Goal: Download file/media

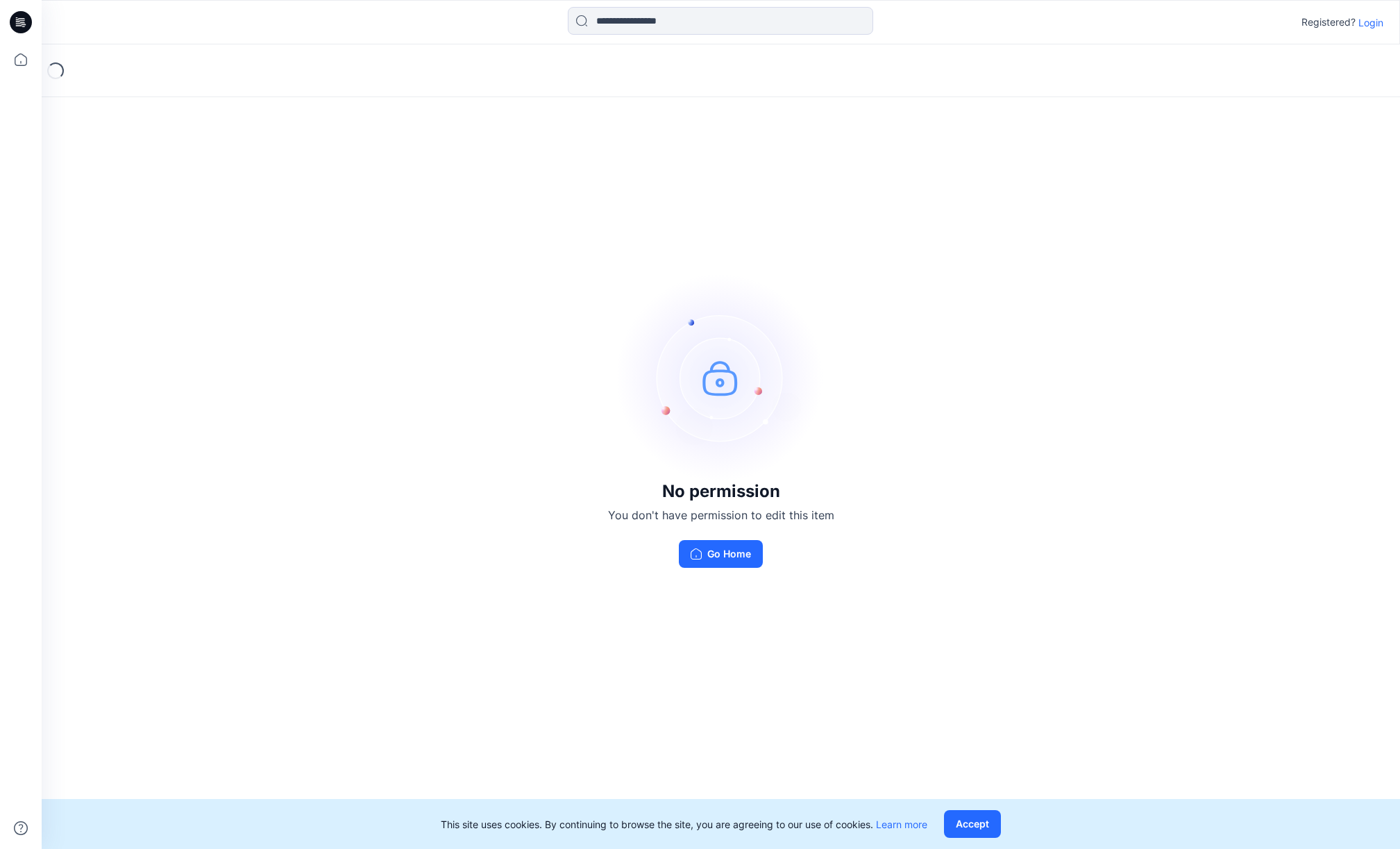
click at [1374, 24] on p "Login" at bounding box center [1370, 23] width 25 height 15
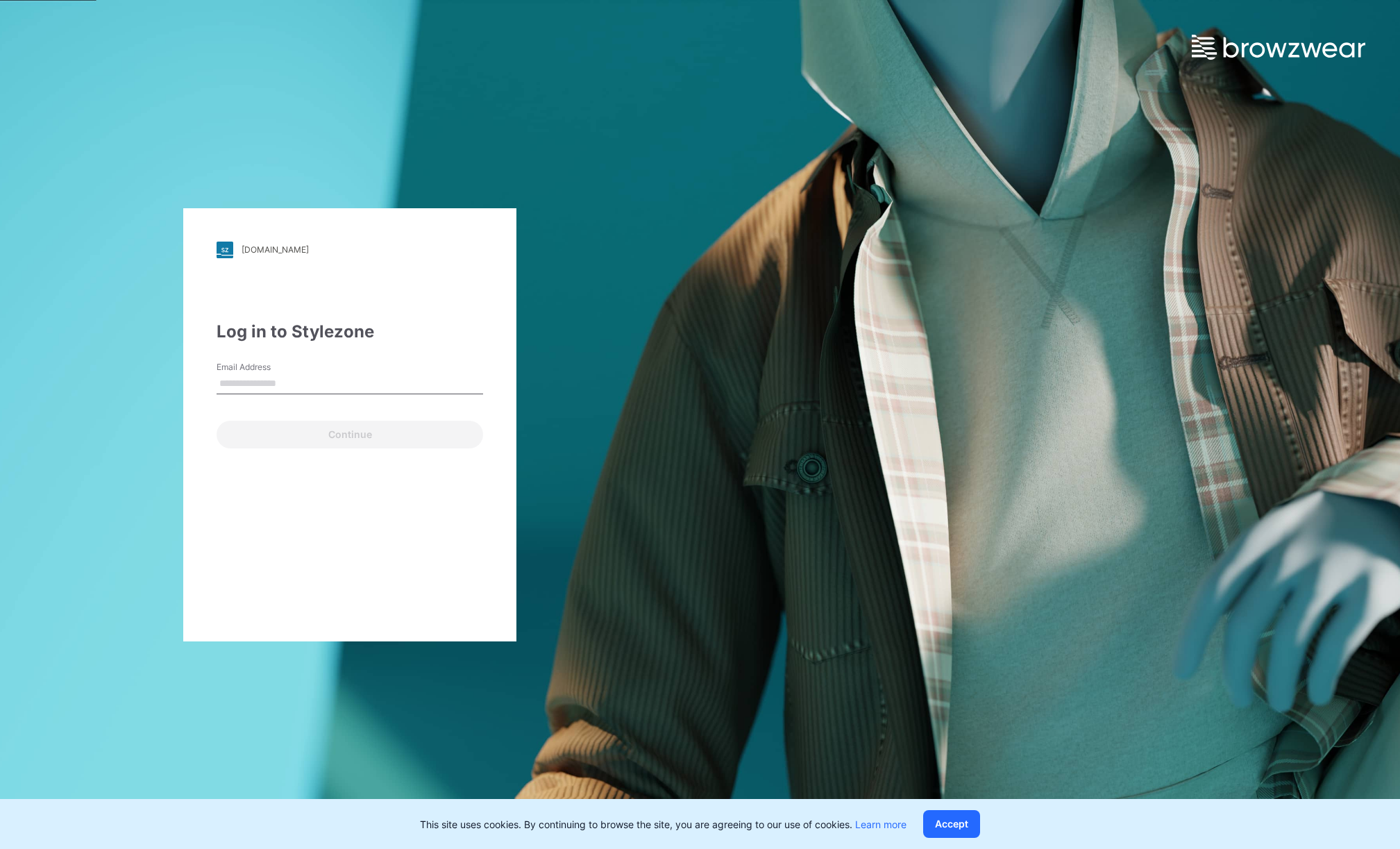
click at [305, 374] on div "Email Address" at bounding box center [349, 381] width 266 height 41
click at [277, 385] on input "Email Address" at bounding box center [349, 384] width 266 height 21
type input "**********"
click at [378, 435] on button "Continue" at bounding box center [349, 435] width 266 height 28
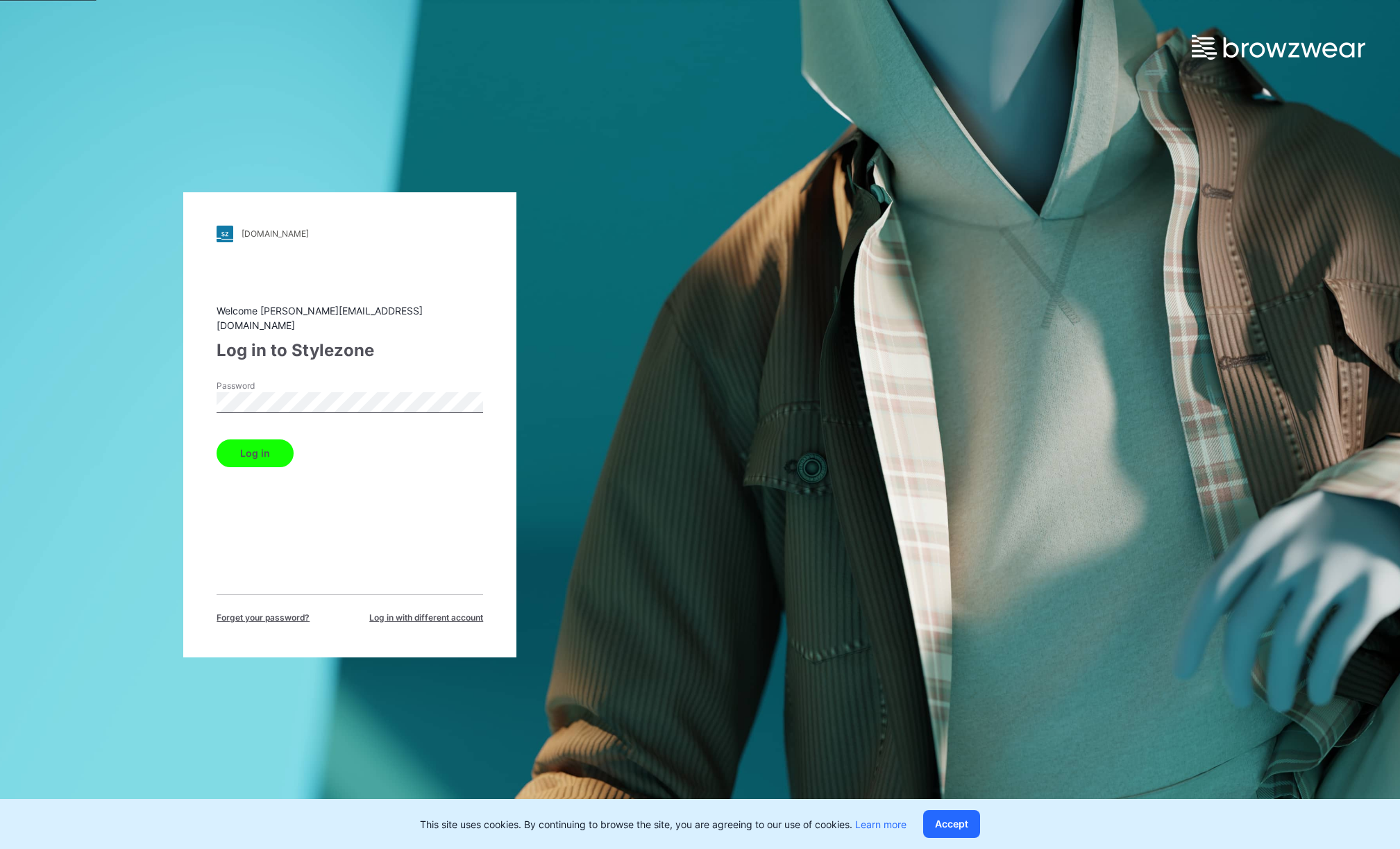
click at [260, 446] on button "Log in" at bounding box center [254, 454] width 77 height 28
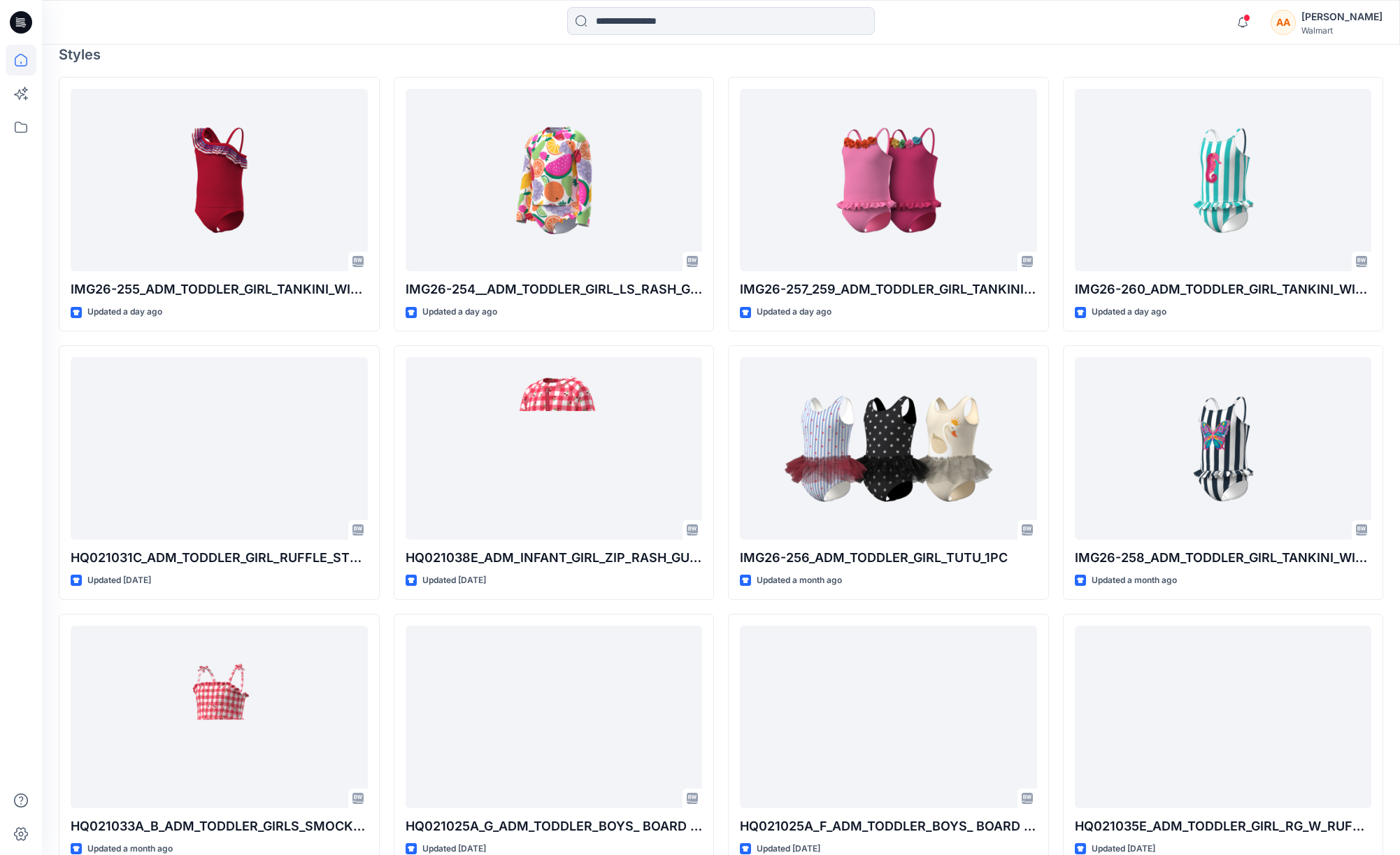
scroll to position [435, 0]
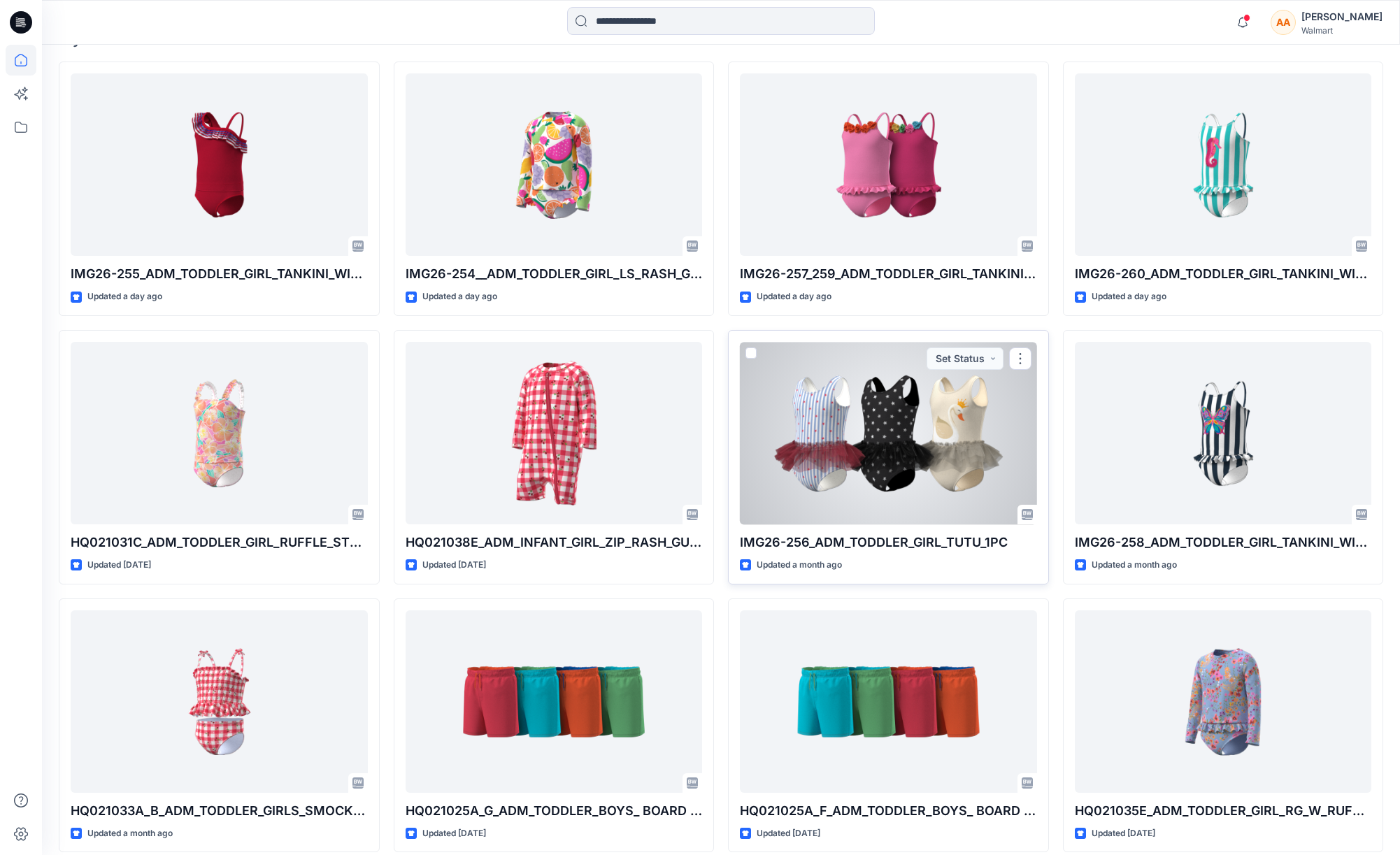
click at [976, 548] on p "IMG26-256_ADM_TODDLER_GIRL_TUTU_1PC" at bounding box center [889, 543] width 298 height 20
click at [1022, 361] on button "button" at bounding box center [1020, 358] width 22 height 22
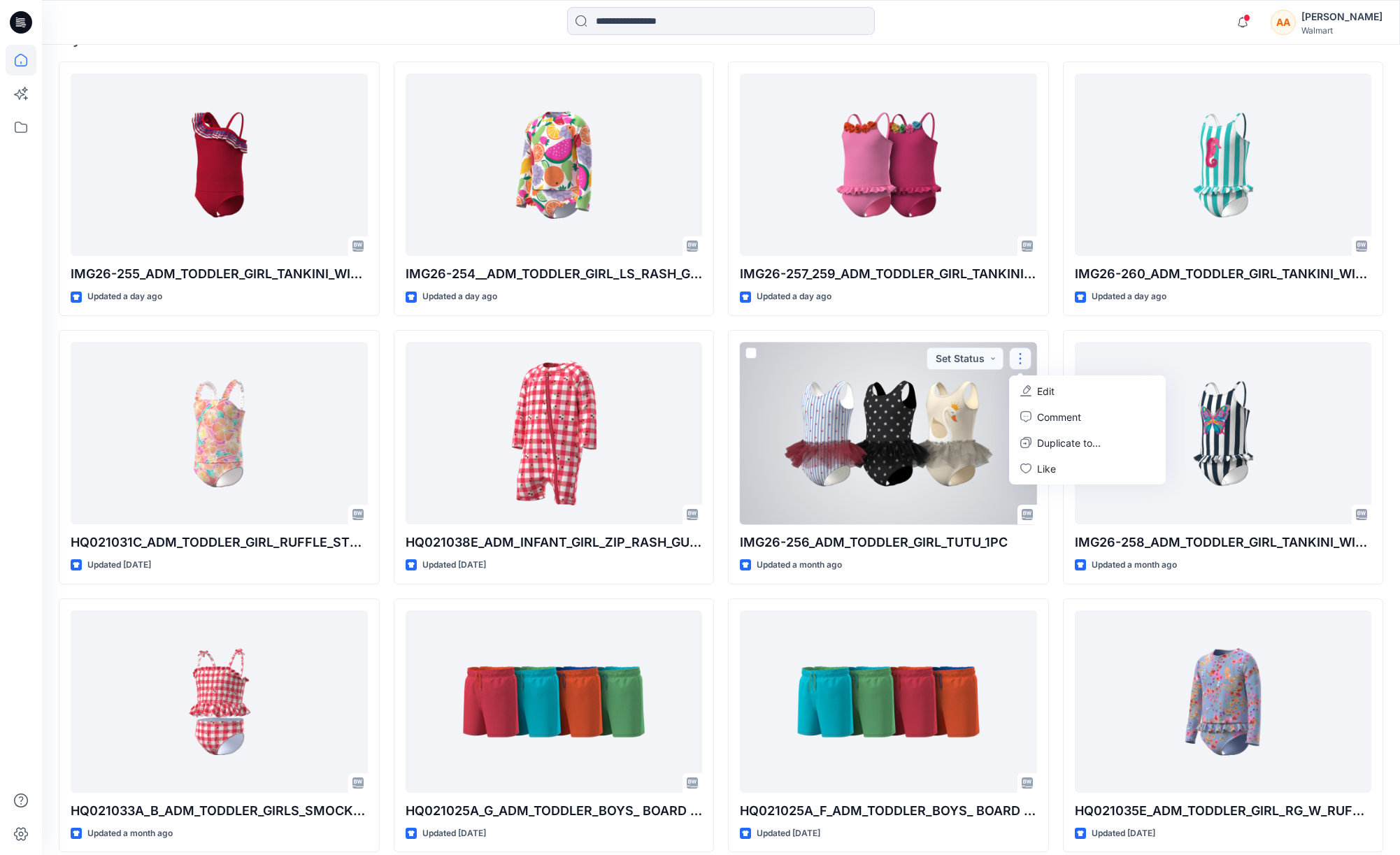
click at [967, 494] on div at bounding box center [889, 433] width 298 height 183
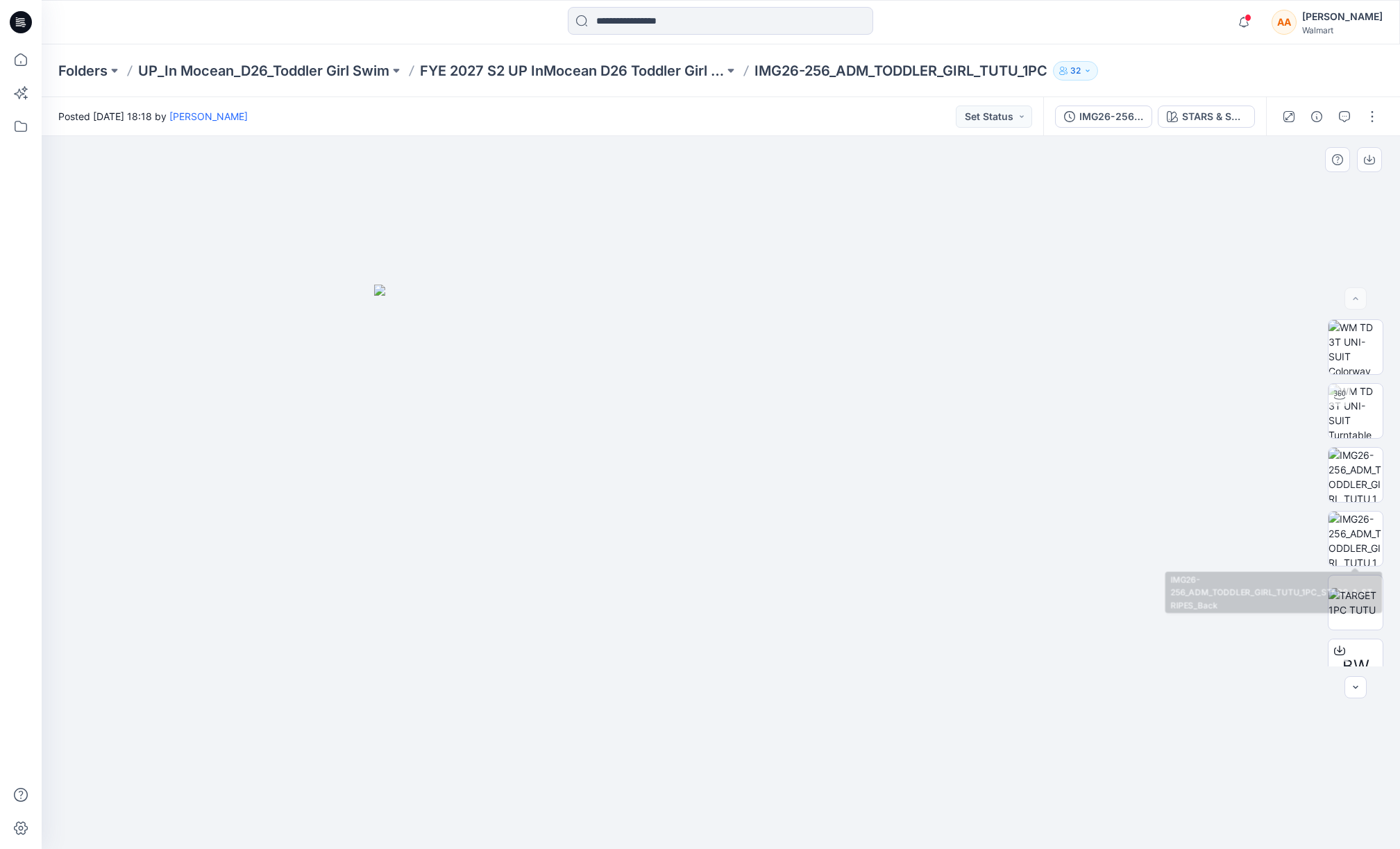
click at [1379, 601] on div "BW XLSX" at bounding box center [1355, 493] width 55 height 347
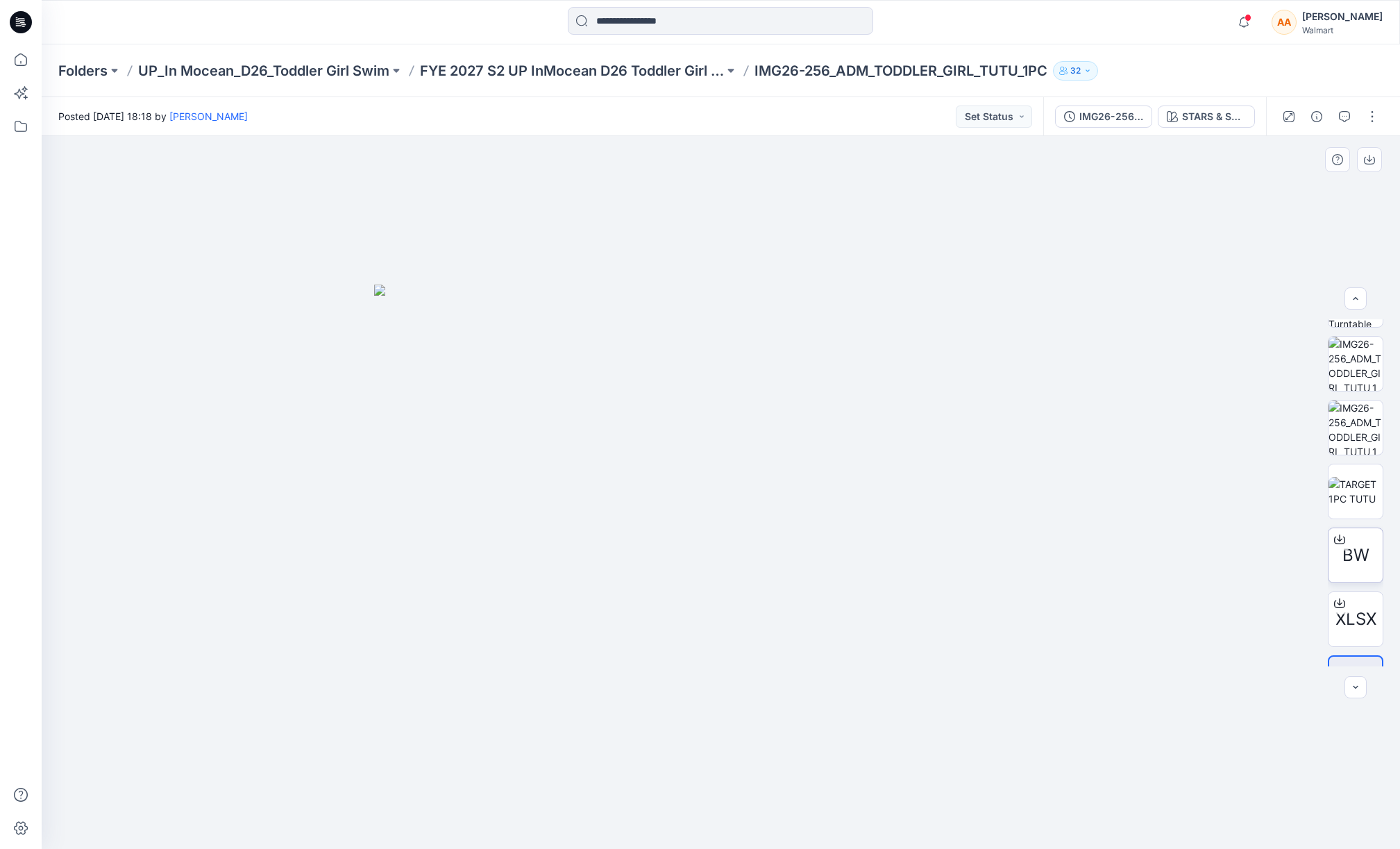
scroll to position [107, 0]
click at [1336, 547] on icon at bounding box center [1339, 543] width 11 height 7
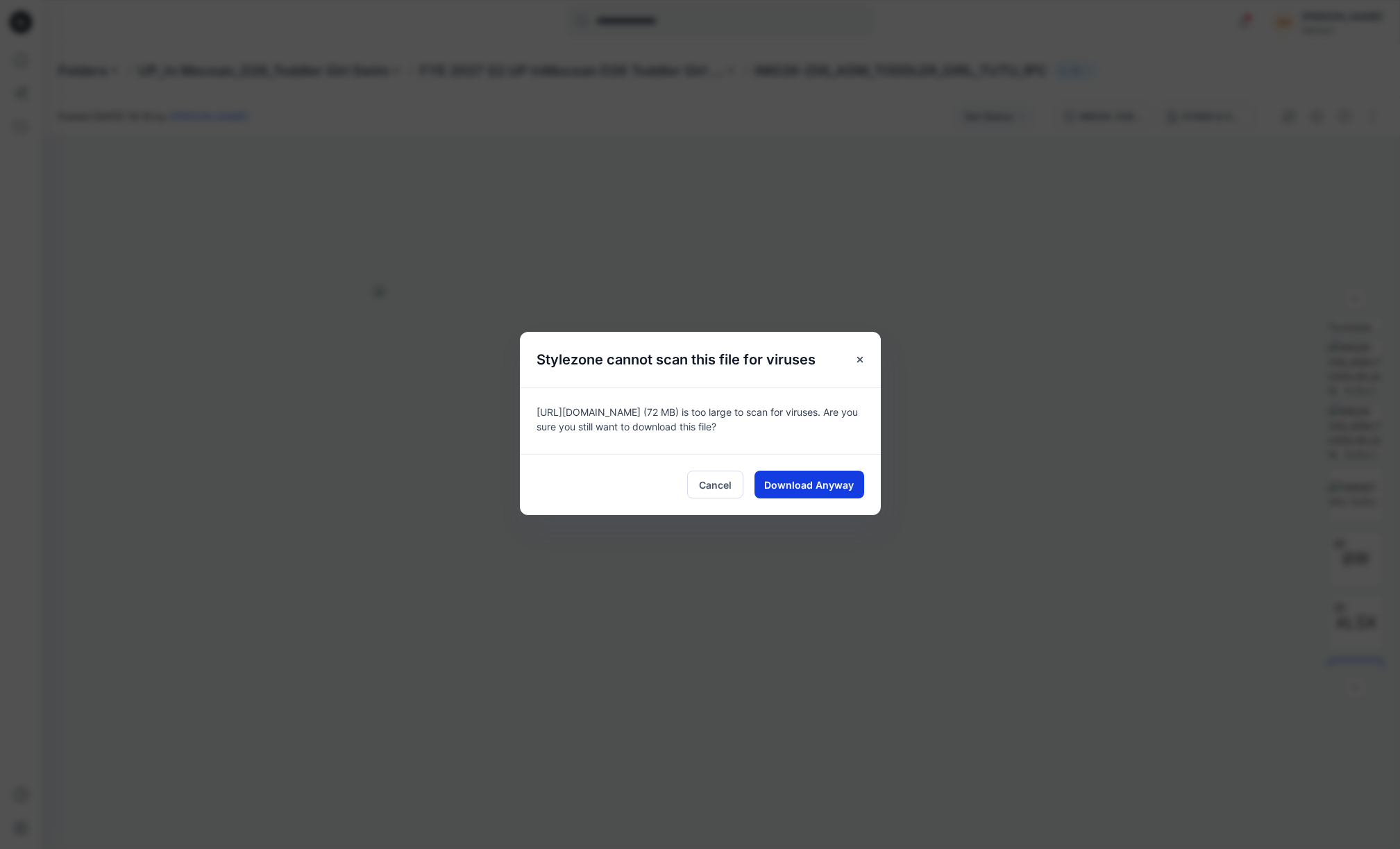
click at [826, 492] on span "Download Anyway" at bounding box center [808, 485] width 90 height 15
